Goal: Check status

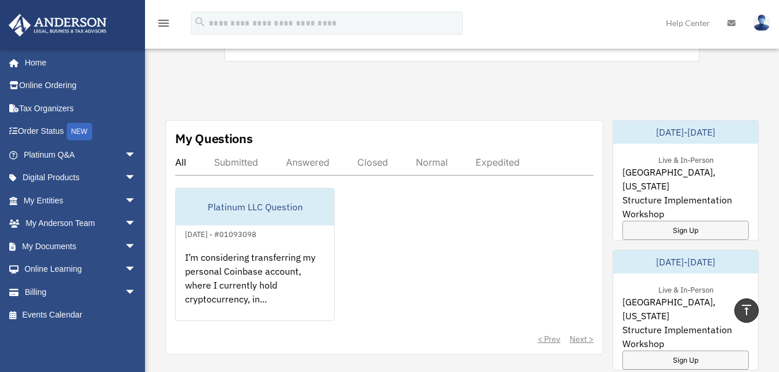
scroll to position [580, 0]
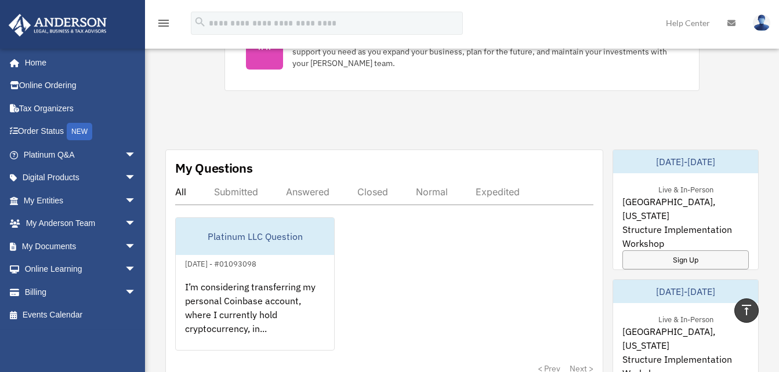
click at [177, 198] on div "All" at bounding box center [180, 192] width 11 height 12
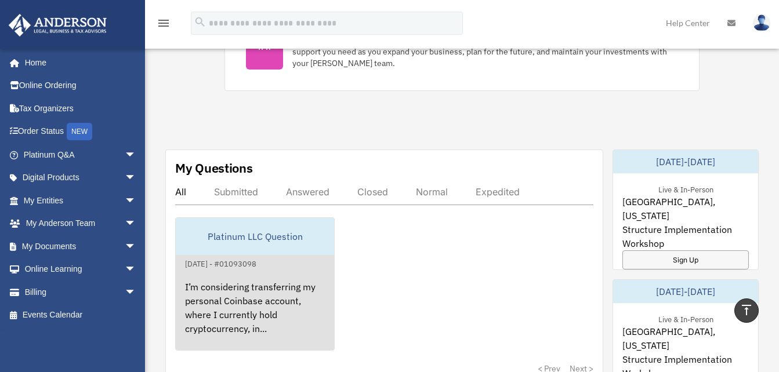
click at [275, 241] on div "Platinum LLC Question" at bounding box center [255, 236] width 158 height 37
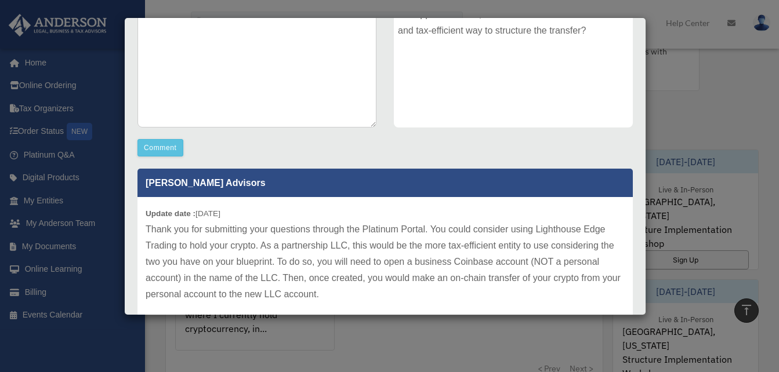
scroll to position [279, 0]
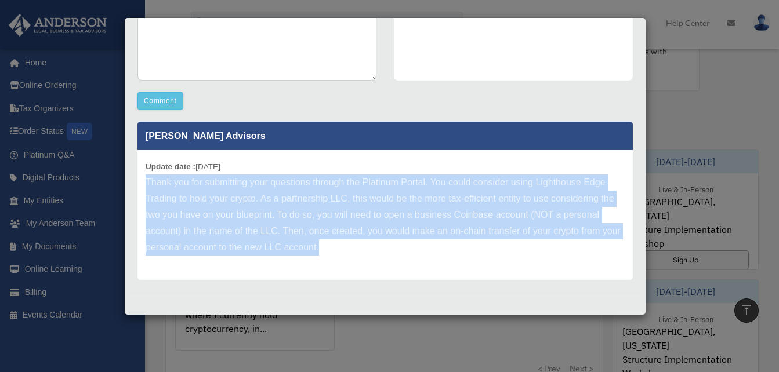
drag, startPoint x: 352, startPoint y: 255, endPoint x: 144, endPoint y: 179, distance: 220.8
click at [144, 179] on div "Update date : 09-02-2025 Thank you for submitting your questions through the Pl…" at bounding box center [384, 215] width 495 height 130
drag, startPoint x: 144, startPoint y: 179, endPoint x: 202, endPoint y: 194, distance: 59.4
copy p "Thank you for submitting your questions through the Platinum Portal. You could …"
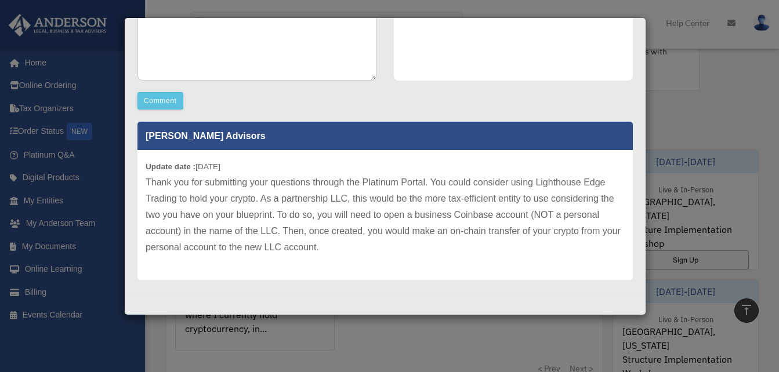
click at [381, 115] on div "Case Detail × Platinum LLC Question Case Number 01093098 Created Date August 29…" at bounding box center [389, 186] width 779 height 372
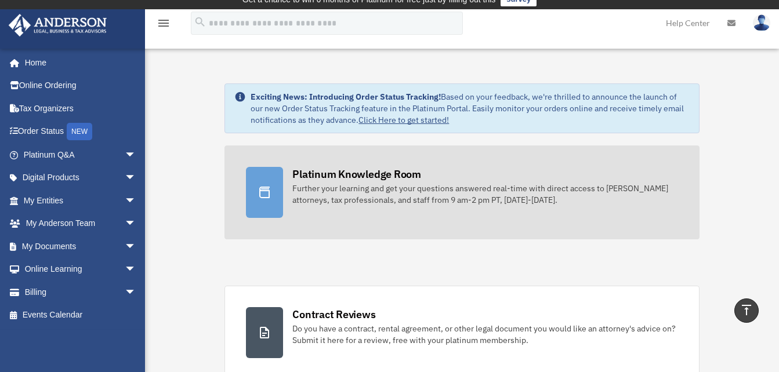
scroll to position [0, 0]
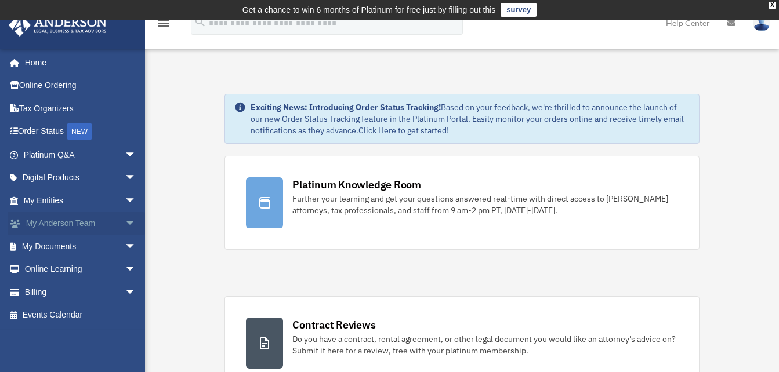
click at [80, 226] on link "My Anderson Team arrow_drop_down" at bounding box center [81, 223] width 146 height 23
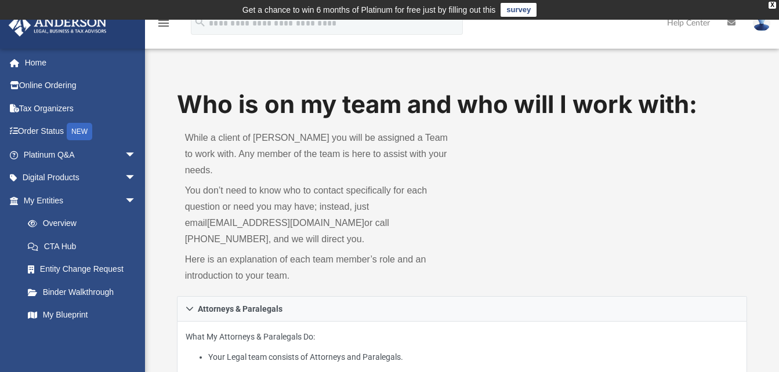
click at [100, 154] on link "Platinum Q&A arrow_drop_down" at bounding box center [81, 154] width 146 height 23
